Goal: Find specific page/section: Locate item on page

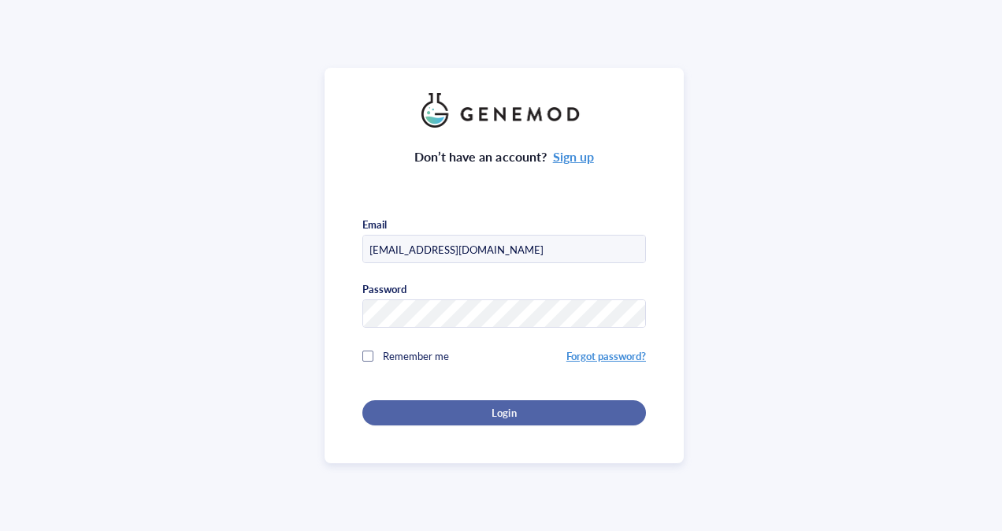
click at [517, 412] on div "Login" at bounding box center [503, 412] width 233 height 14
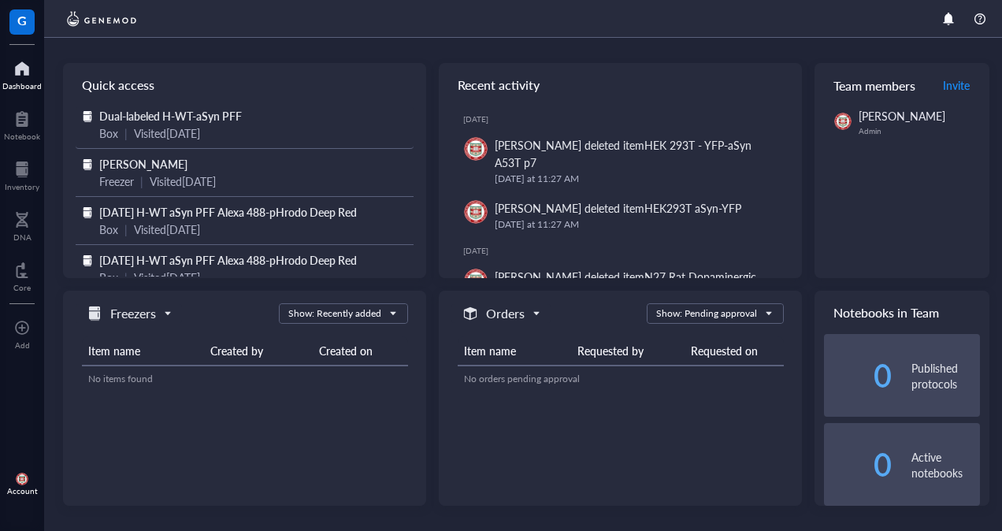
click at [197, 121] on span "Dual-labeled H-WT-aSyn PFF" at bounding box center [170, 116] width 143 height 16
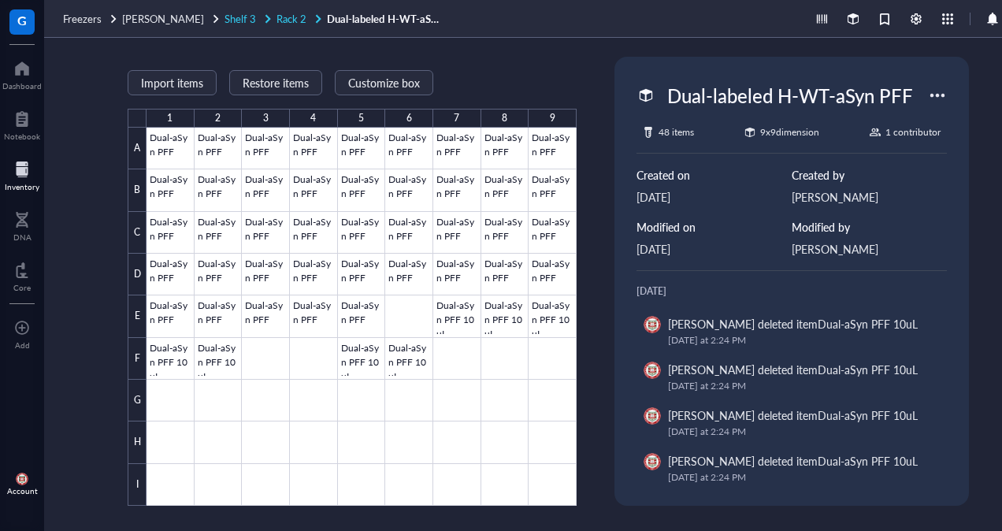
click at [276, 18] on span "Rack 2" at bounding box center [291, 18] width 30 height 15
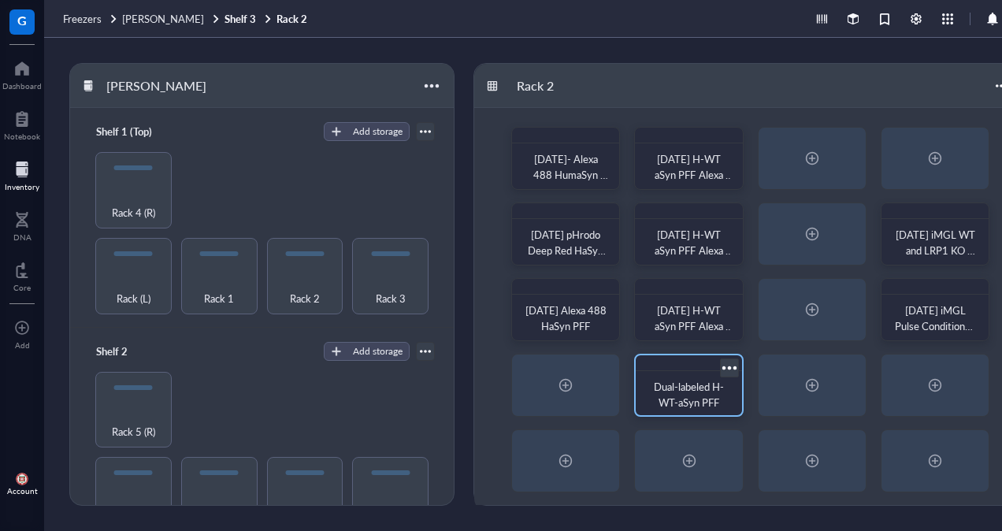
click at [689, 387] on span "Dual-labeled H-WT-aSyn PFF" at bounding box center [689, 394] width 70 height 31
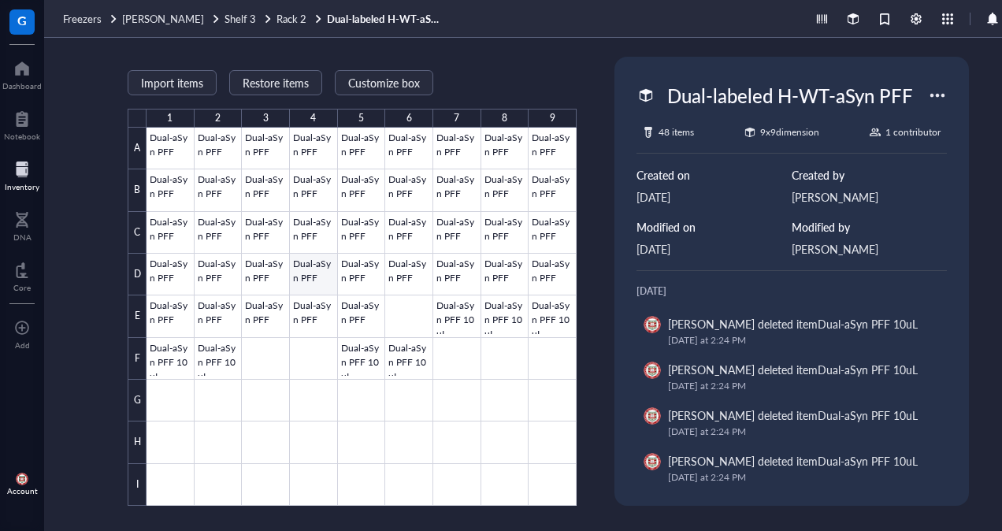
click at [302, 276] on div at bounding box center [361, 317] width 430 height 378
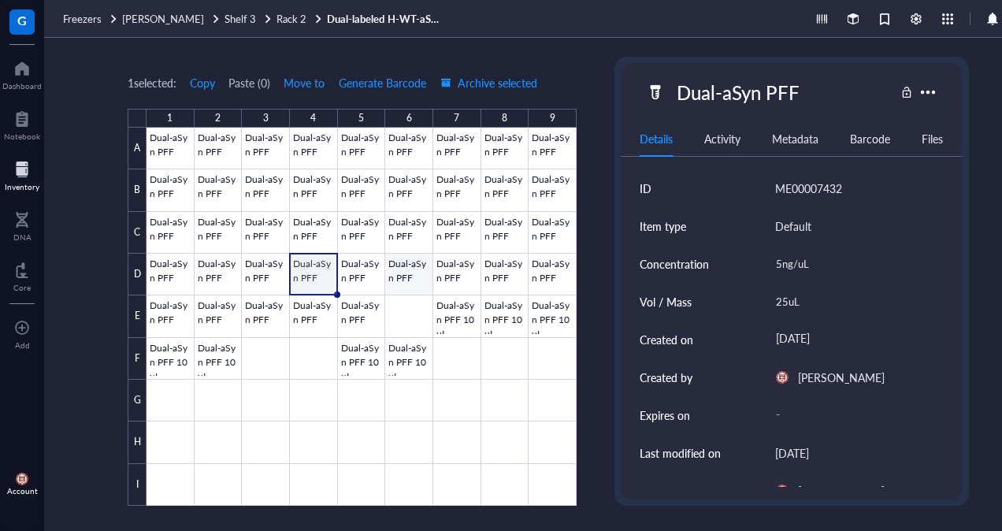
click at [408, 274] on div at bounding box center [361, 317] width 430 height 378
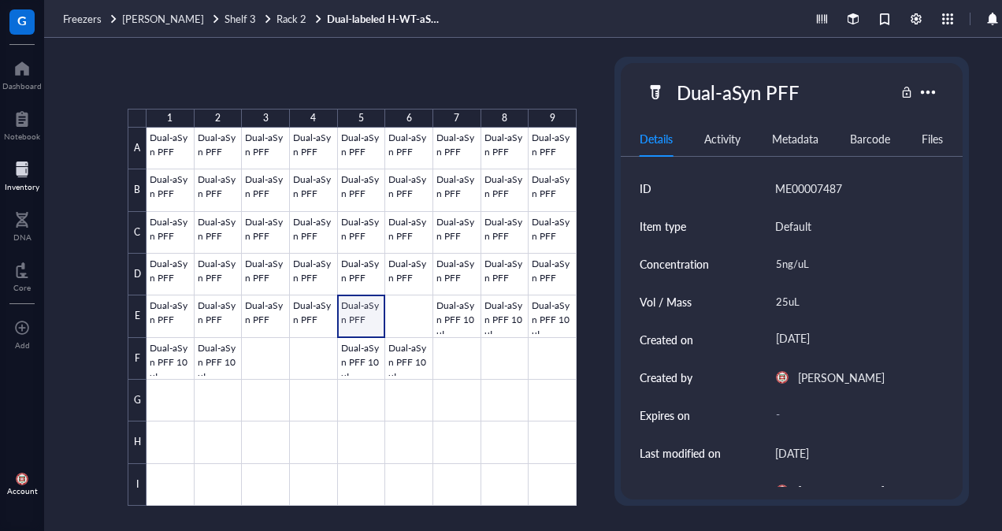
click at [361, 317] on div at bounding box center [361, 317] width 430 height 378
click at [465, 321] on div at bounding box center [361, 317] width 430 height 378
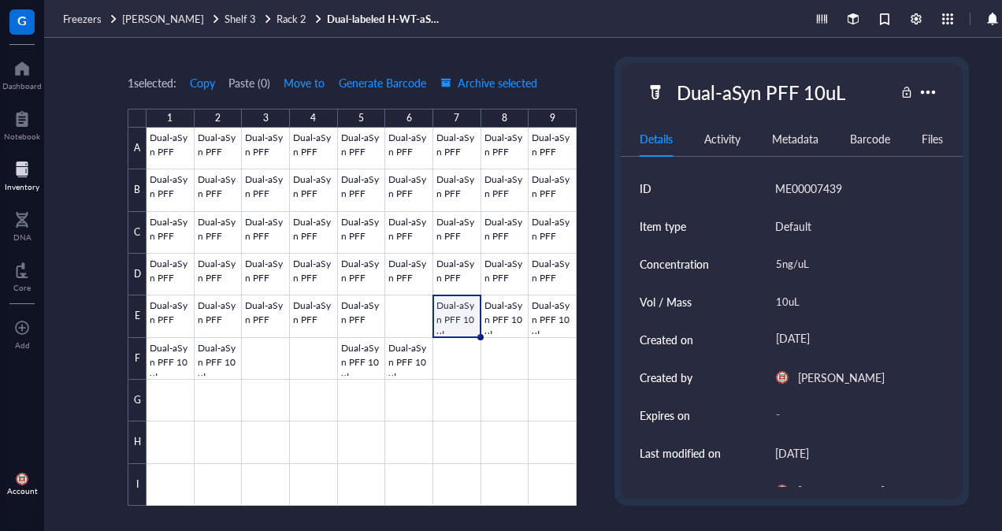
click at [591, 285] on div "1 selected: Copy Paste ( 0 ) Move to Generate Barcode Archive selected 1 2 3 4 …" at bounding box center [548, 284] width 1008 height 493
